Goal: Check status: Check status

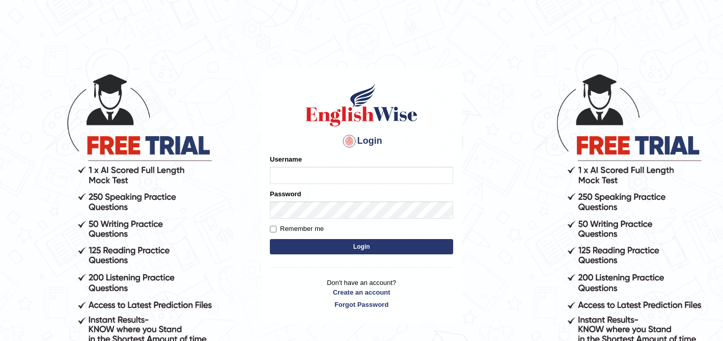
type input "Isha12"
click at [360, 250] on button "Login" at bounding box center [361, 246] width 183 height 15
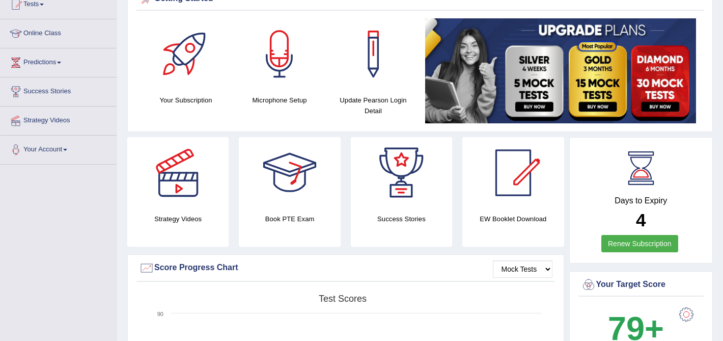
scroll to position [115, 0]
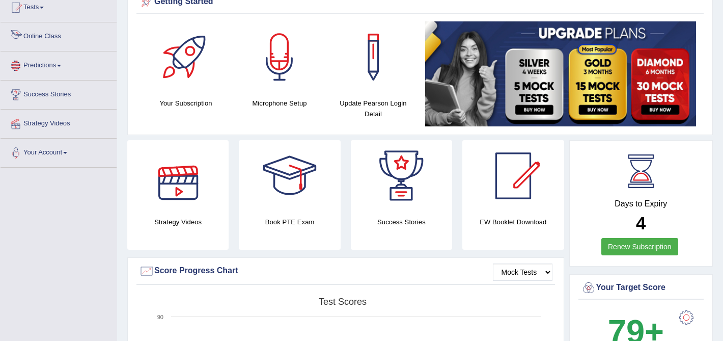
click at [46, 35] on link "Online Class" at bounding box center [59, 34] width 116 height 25
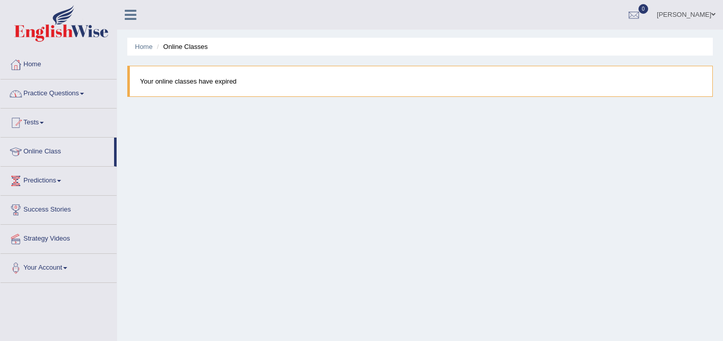
click at [172, 81] on blockquote "Your online classes have expired" at bounding box center [420, 81] width 586 height 31
click at [56, 151] on link "Online Class" at bounding box center [58, 150] width 114 height 25
click at [174, 82] on blockquote "Your online classes have expired" at bounding box center [420, 81] width 586 height 31
click at [36, 121] on link "Tests" at bounding box center [59, 121] width 116 height 25
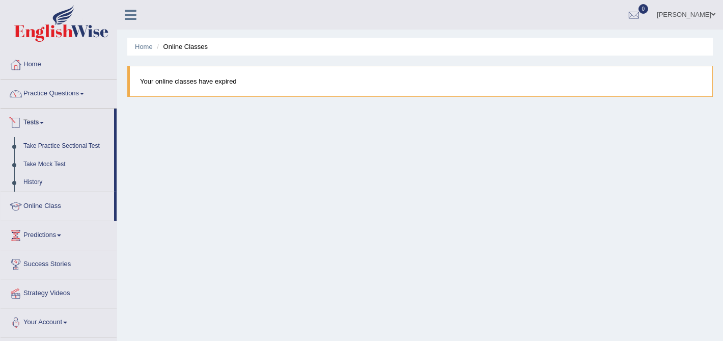
click at [165, 81] on blockquote "Your online classes have expired" at bounding box center [420, 81] width 586 height 31
click at [190, 50] on li "Online Classes" at bounding box center [180, 47] width 53 height 10
click at [190, 42] on li "Online Classes" at bounding box center [180, 47] width 53 height 10
click at [36, 61] on link "Home" at bounding box center [59, 62] width 116 height 25
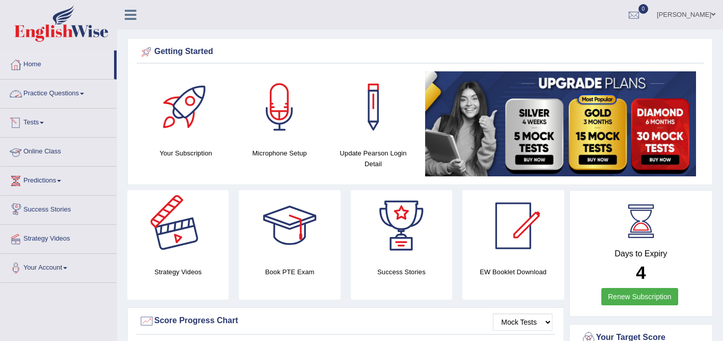
click at [190, 156] on h4 "Your Subscription" at bounding box center [186, 153] width 84 height 11
click at [185, 117] on div at bounding box center [185, 106] width 71 height 71
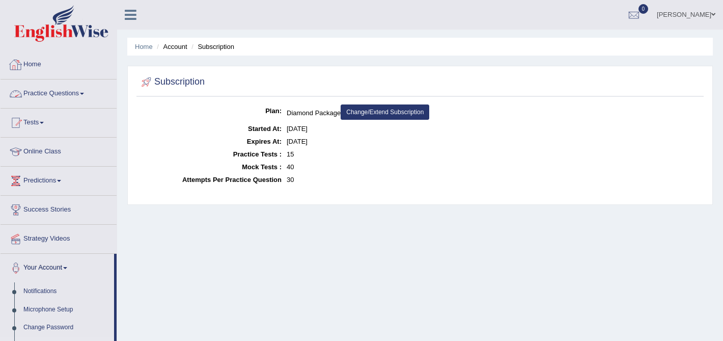
click at [42, 101] on link "Practice Questions" at bounding box center [59, 91] width 116 height 25
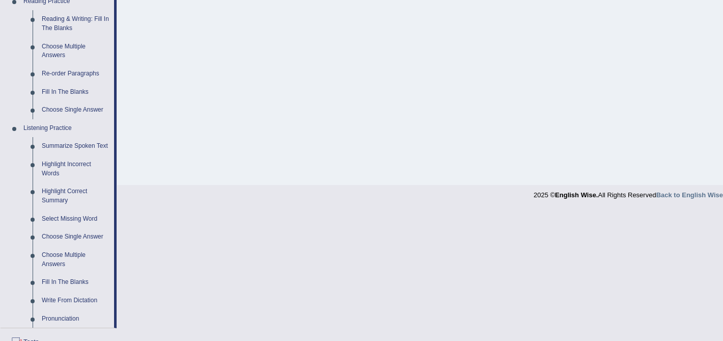
scroll to position [496, 0]
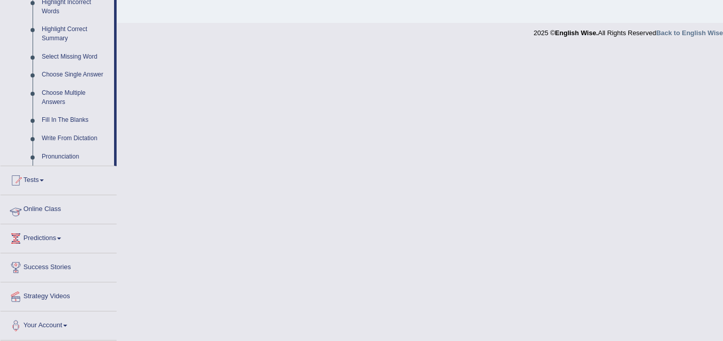
click at [36, 213] on link "Online Class" at bounding box center [59, 207] width 116 height 25
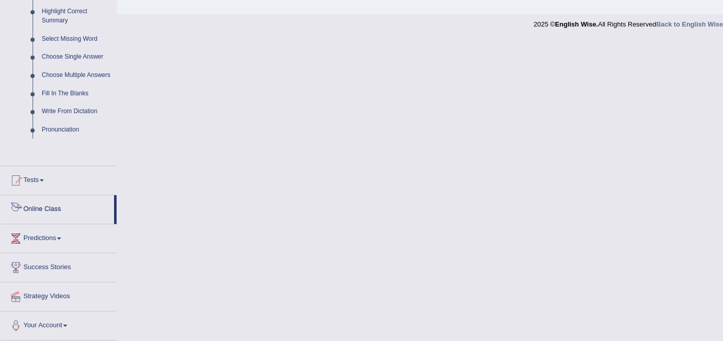
scroll to position [418, 0]
